Goal: Navigation & Orientation: Find specific page/section

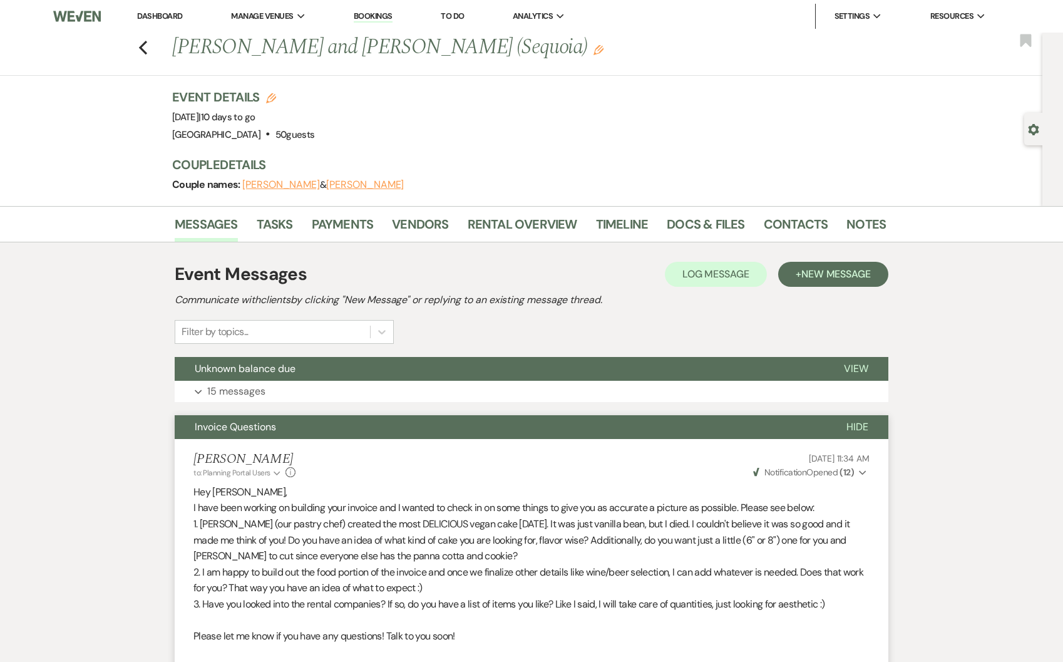
click at [853, 426] on span "Hide" at bounding box center [858, 426] width 22 height 13
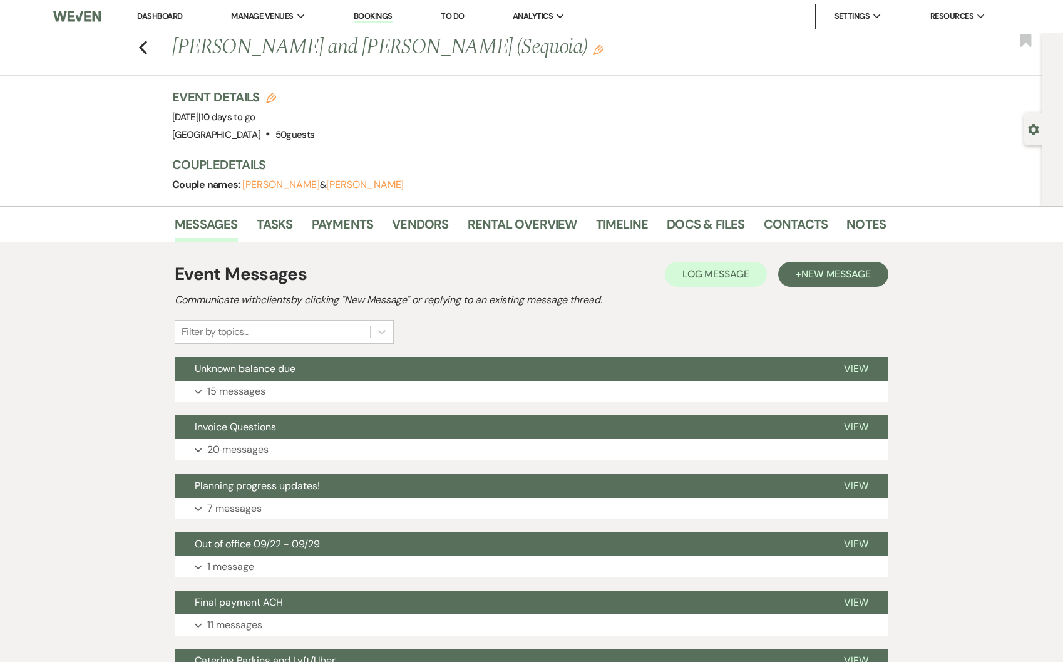
click at [166, 18] on link "Dashboard" at bounding box center [159, 16] width 45 height 11
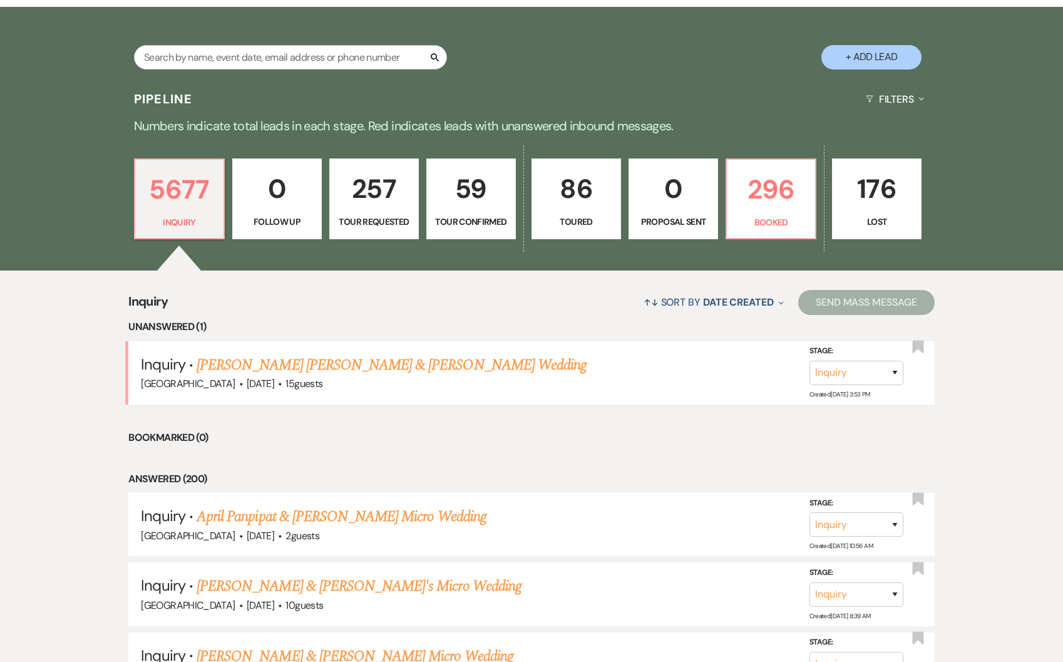
scroll to position [291, 0]
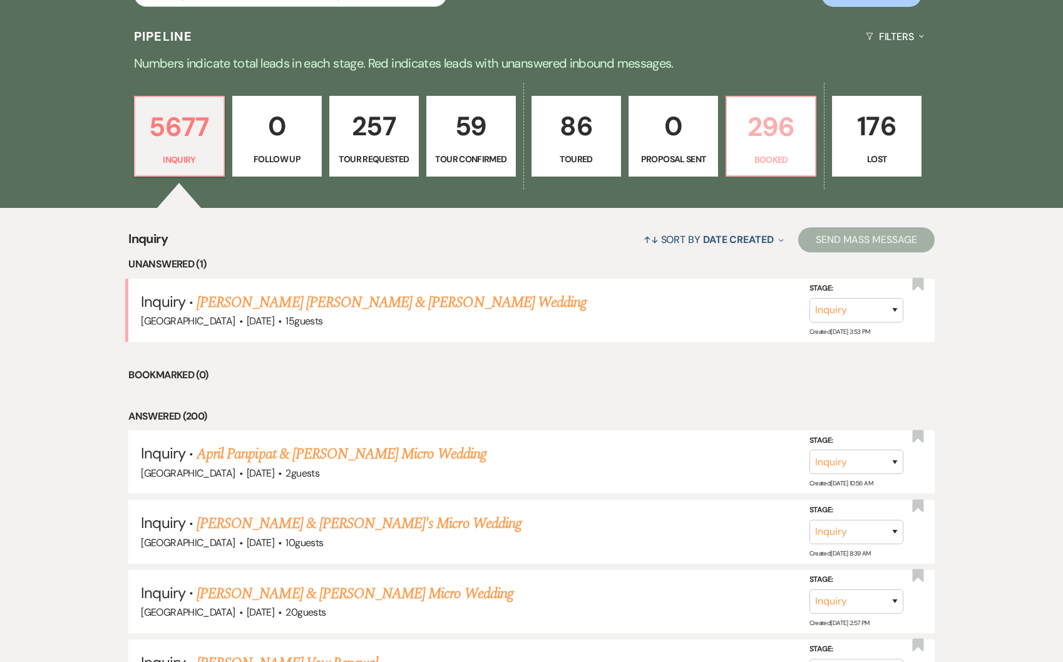
click at [763, 126] on p "296" at bounding box center [771, 127] width 73 height 42
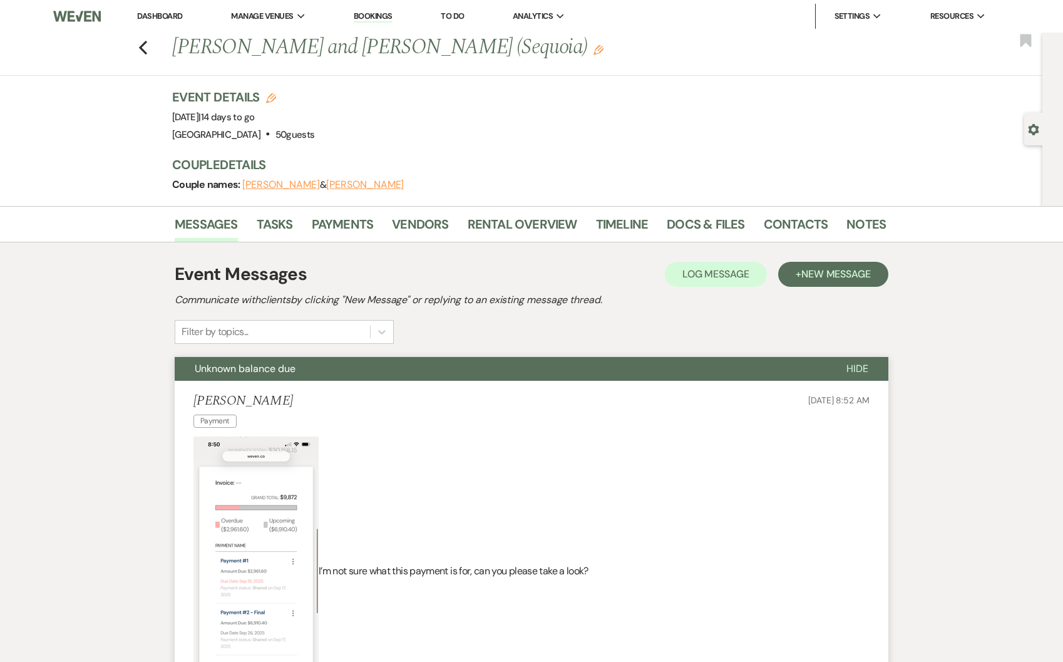
click at [865, 369] on span "Hide" at bounding box center [858, 368] width 22 height 13
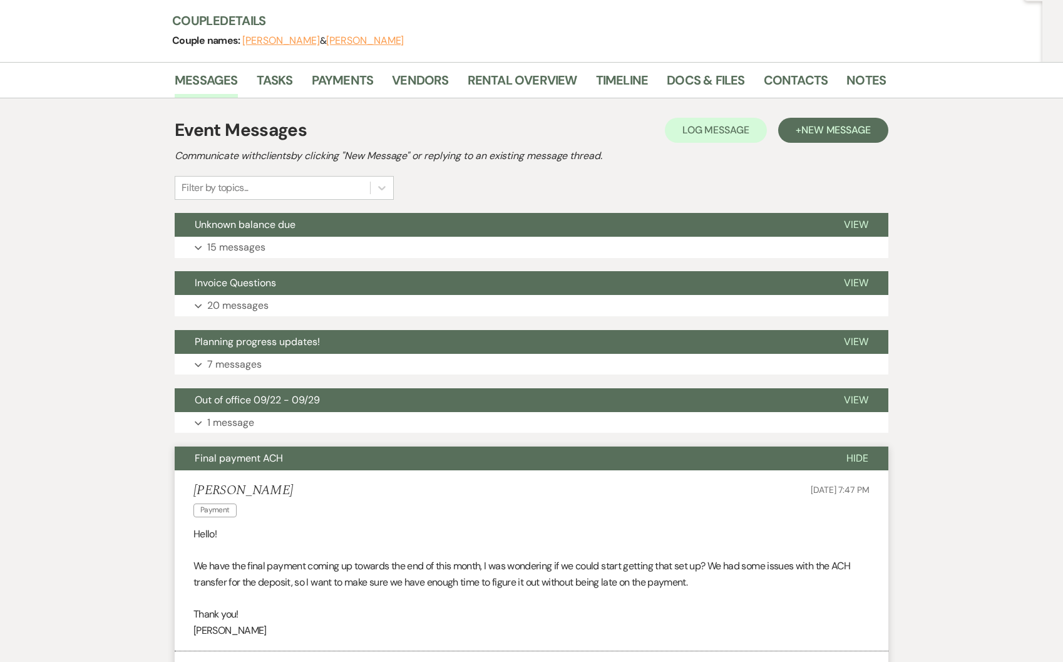
scroll to position [189, 0]
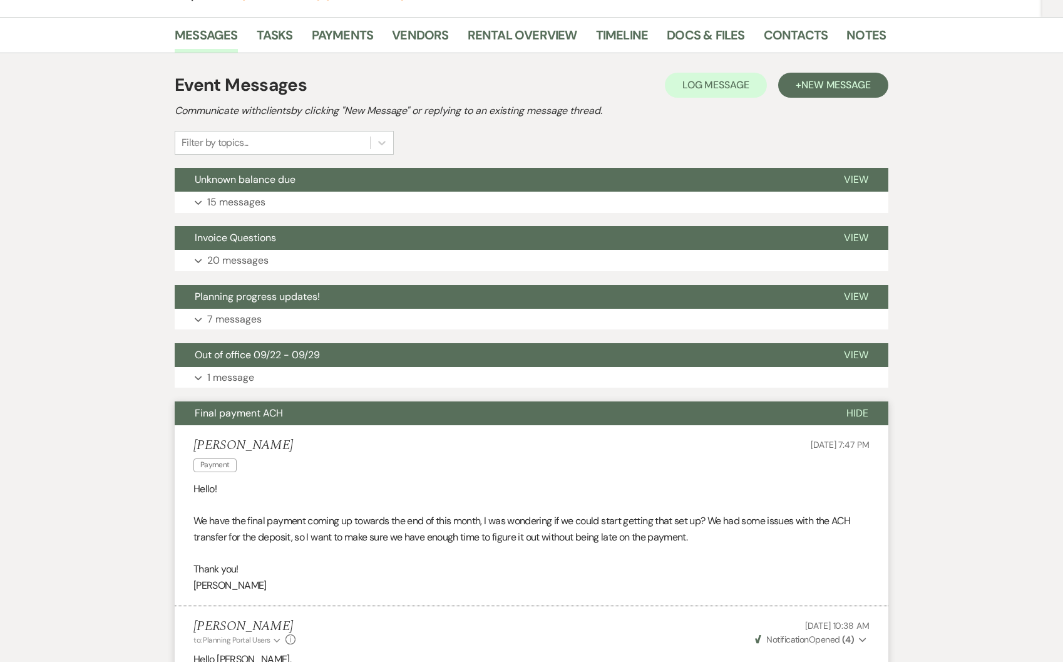
click at [849, 417] on span "Hide" at bounding box center [858, 412] width 22 height 13
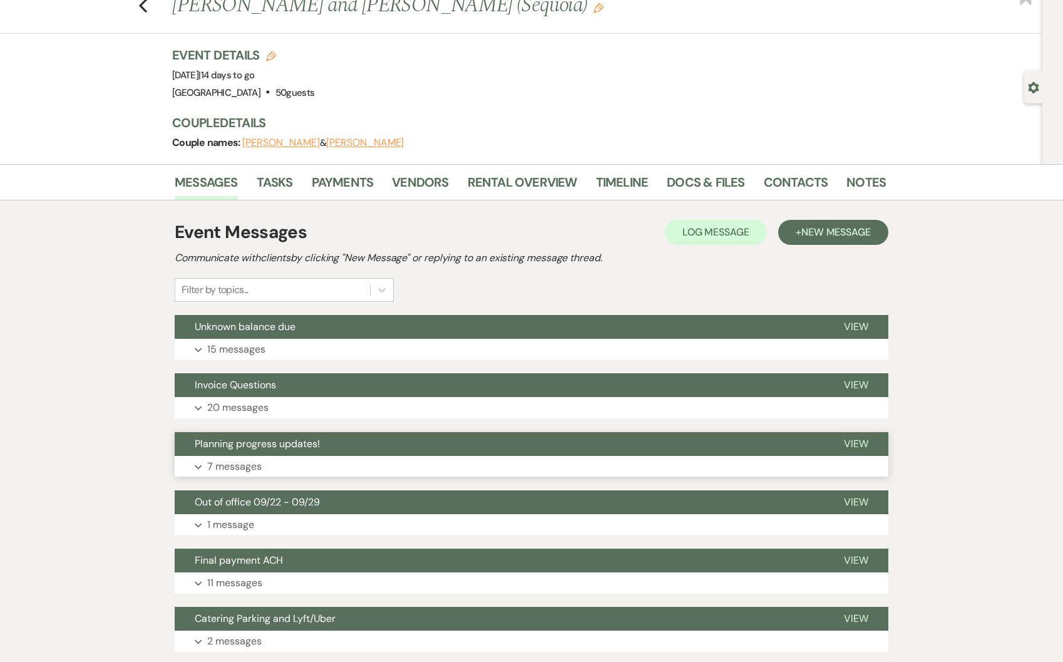
scroll to position [0, 0]
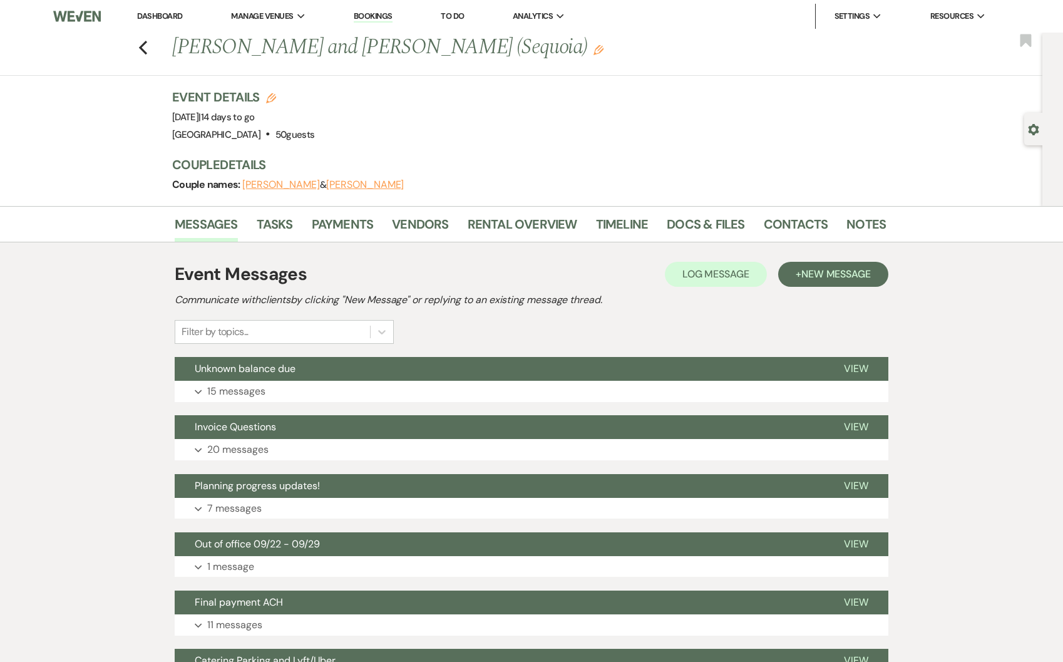
click at [167, 26] on li "Dashboard" at bounding box center [160, 16] width 58 height 25
click at [170, 24] on li "Dashboard" at bounding box center [160, 16] width 58 height 25
click at [170, 12] on link "Dashboard" at bounding box center [159, 16] width 45 height 11
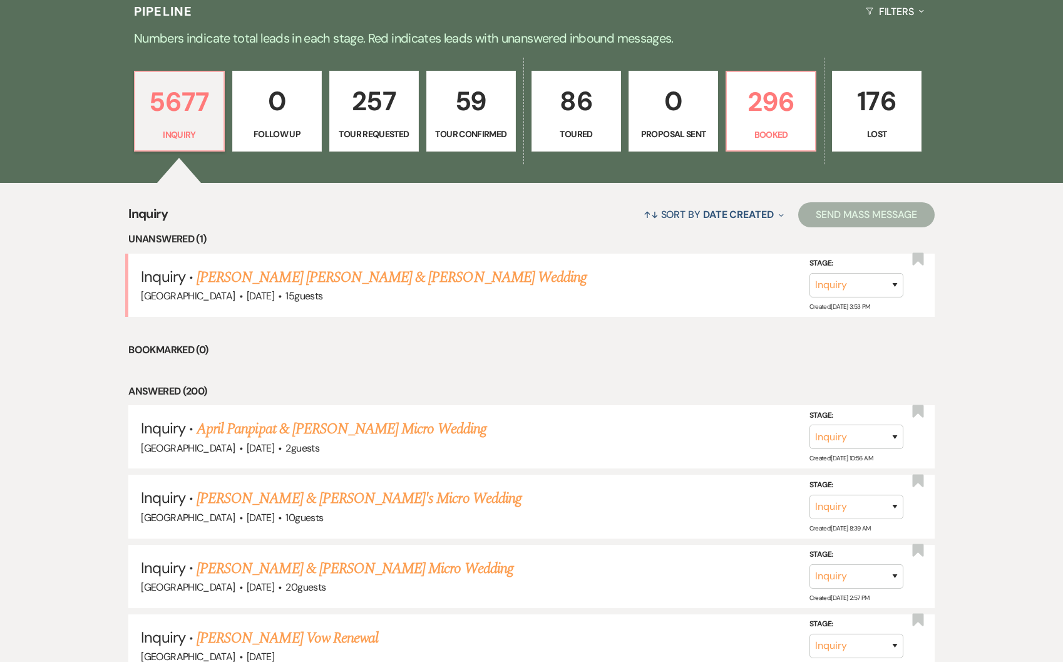
scroll to position [56, 0]
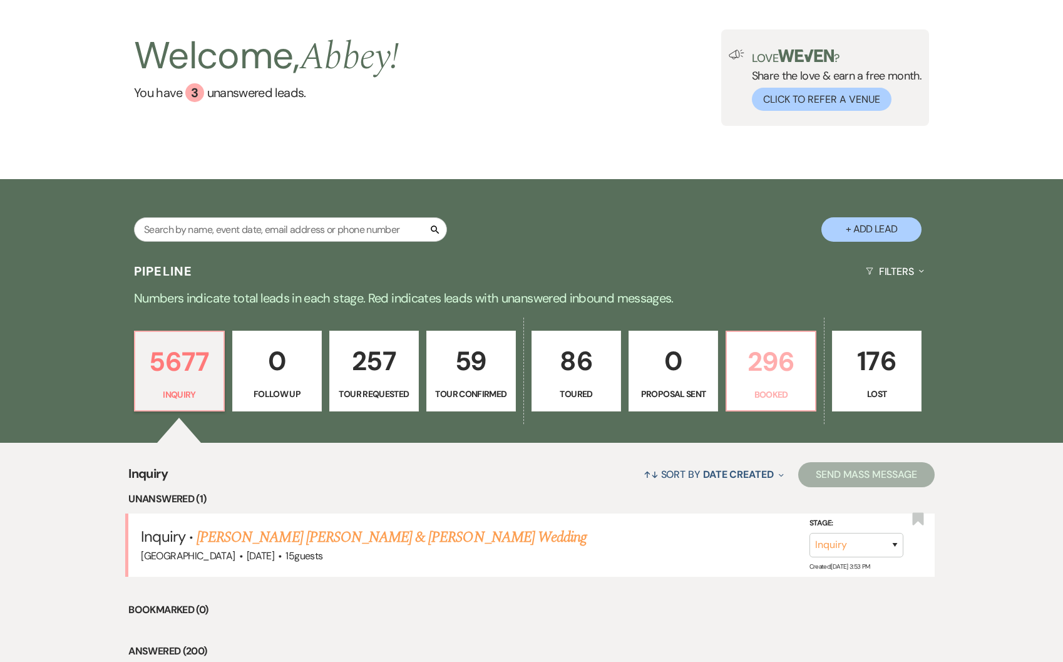
click at [768, 356] on p "296" at bounding box center [771, 362] width 73 height 42
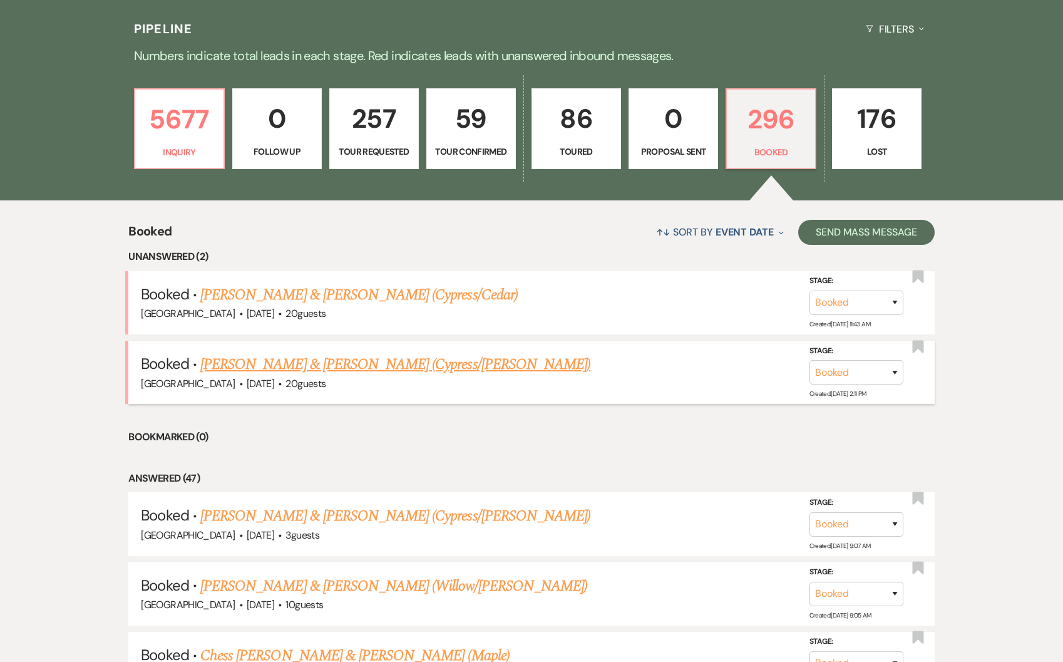
scroll to position [486, 0]
